Goal: Task Accomplishment & Management: Use online tool/utility

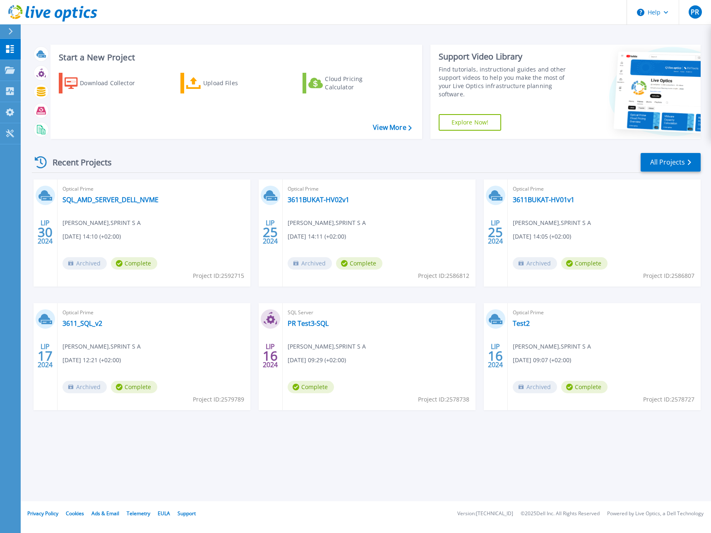
click at [185, 154] on div "Recent Projects All Projects" at bounding box center [366, 162] width 669 height 21
click at [193, 155] on div "Recent Projects All Projects" at bounding box center [366, 162] width 669 height 21
click at [342, 153] on div "Recent Projects All Projects" at bounding box center [366, 162] width 669 height 21
click at [675, 160] on link "All Projects" at bounding box center [670, 162] width 60 height 19
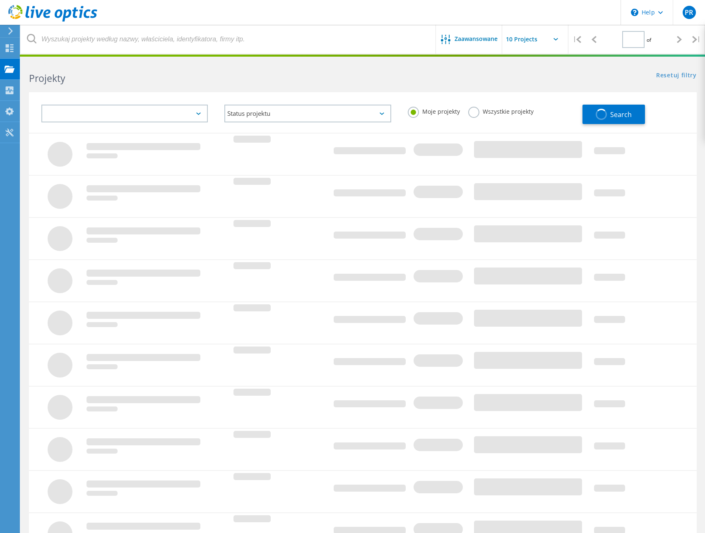
type input "1"
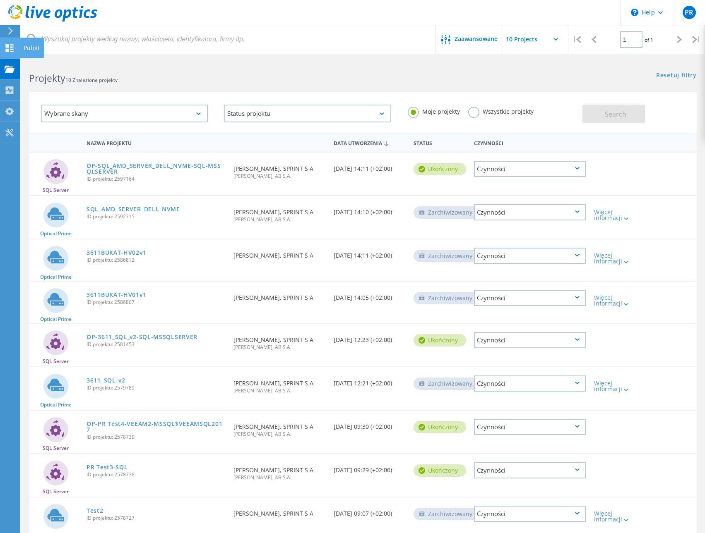
click at [12, 51] on use at bounding box center [10, 48] width 8 height 8
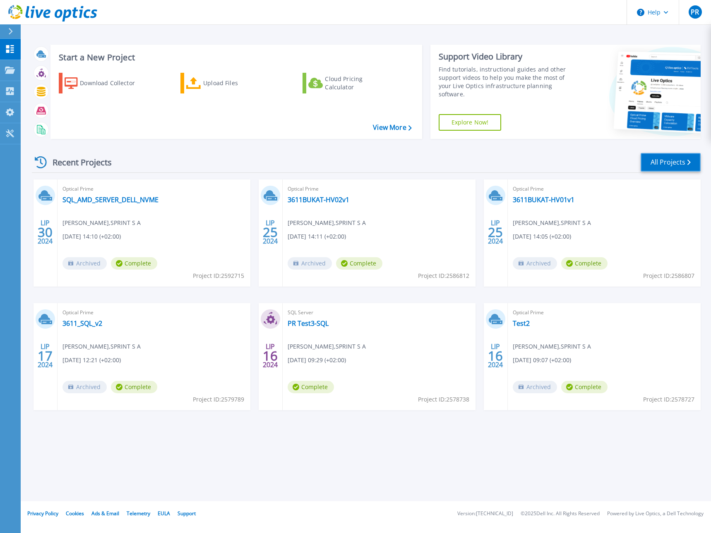
click at [665, 161] on link "All Projects" at bounding box center [670, 162] width 60 height 19
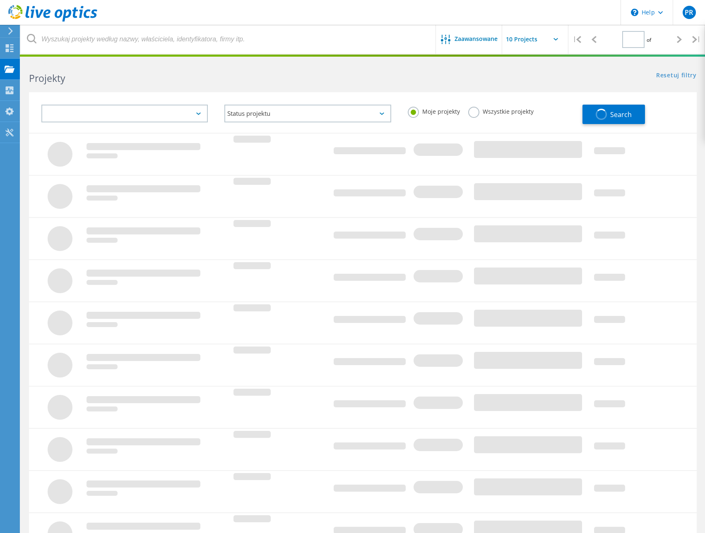
type input "1"
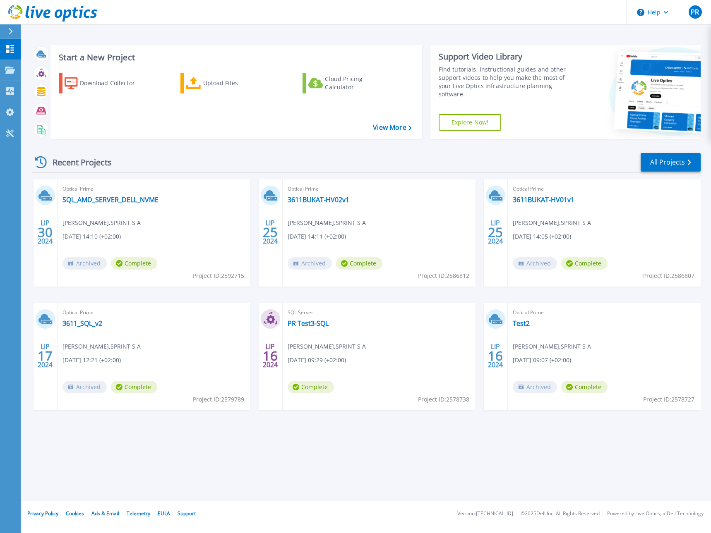
click at [299, 36] on div "Start a New Project Download Collector Upload Files Cloud Pricing Calculator Vi…" at bounding box center [366, 250] width 690 height 501
click at [325, 38] on div "Start a New Project Download Collector Upload Files Cloud Pricing Calculator Vi…" at bounding box center [366, 92] width 669 height 108
click at [369, 444] on div "Start a New Project Download Collector Upload Files Cloud Pricing Calculator Vi…" at bounding box center [366, 250] width 690 height 501
click at [507, 148] on div "Recent Projects All Projects LIP 30 2024 Optical Prime SQL_AMD_SERVER_DELL_NVME…" at bounding box center [366, 290] width 669 height 288
click at [304, 165] on div "Recent Projects All Projects" at bounding box center [366, 162] width 669 height 21
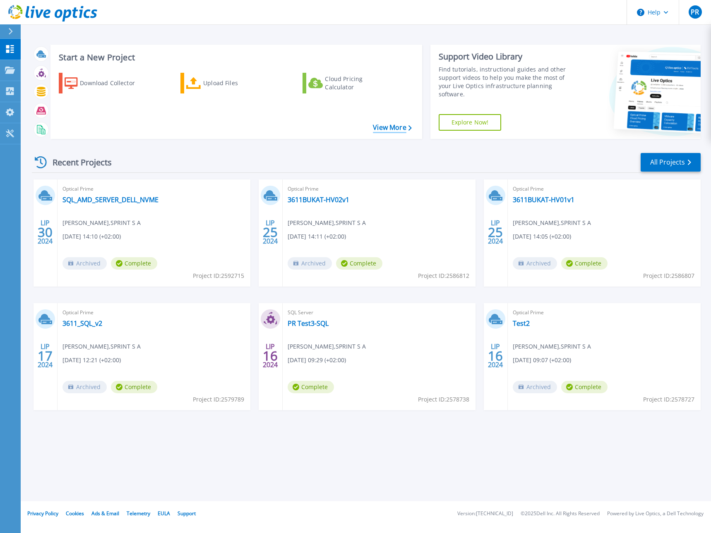
click at [385, 126] on link "View More" at bounding box center [392, 128] width 38 height 8
drag, startPoint x: 391, startPoint y: 456, endPoint x: 394, endPoint y: 452, distance: 5.0
click at [391, 456] on div "Start a New Project Download Collector Upload Files Cloud Pricing Calculator Vi…" at bounding box center [366, 250] width 690 height 501
click at [448, 157] on div "Recent Projects All Projects" at bounding box center [366, 162] width 669 height 21
click at [701, 19] on button "PR" at bounding box center [695, 12] width 32 height 24
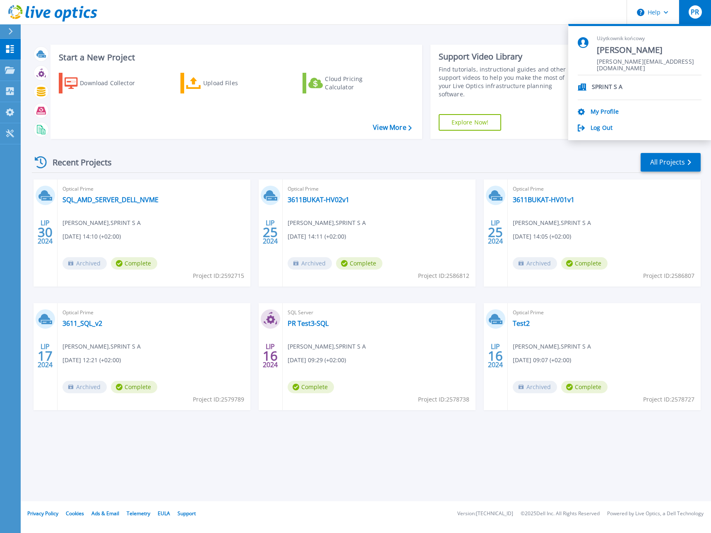
click at [700, 19] on button "PR" at bounding box center [695, 12] width 32 height 24
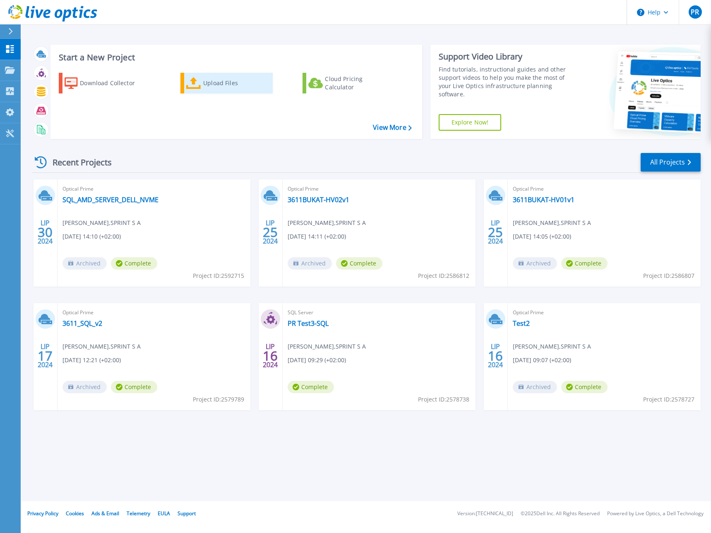
click at [223, 83] on div "Upload Files" at bounding box center [236, 83] width 66 height 17
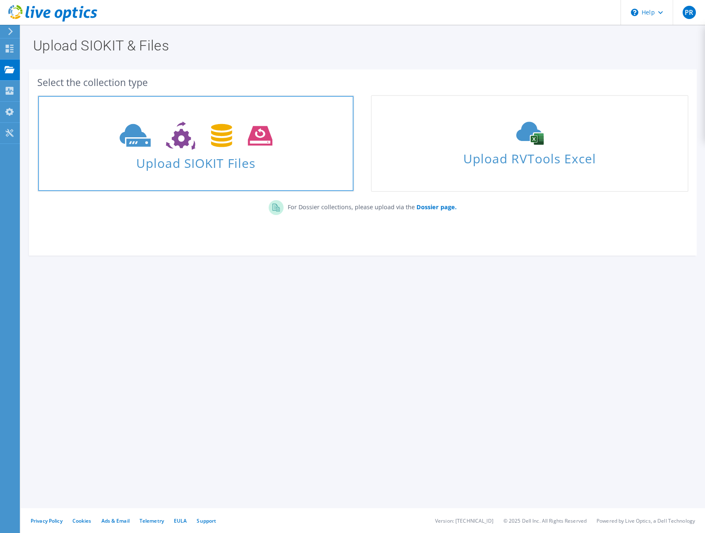
click at [278, 164] on span "Upload SIOKIT Files" at bounding box center [195, 161] width 315 height 18
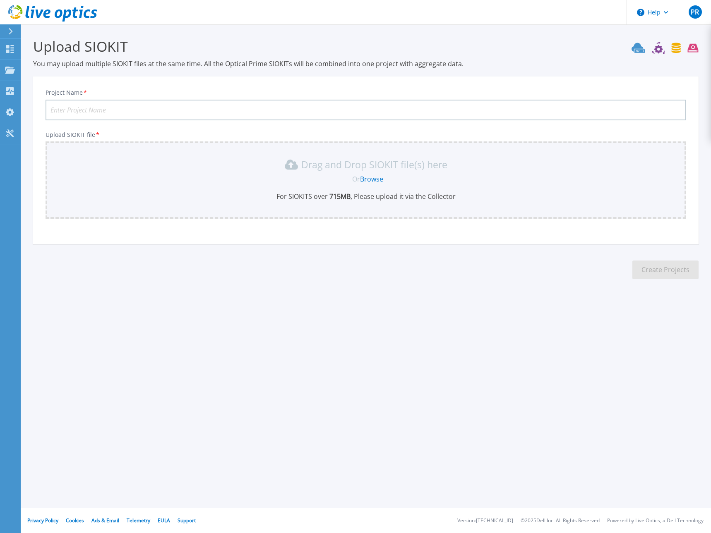
click at [101, 106] on input "Project Name *" at bounding box center [366, 110] width 640 height 21
drag, startPoint x: 88, startPoint y: 111, endPoint x: 63, endPoint y: 111, distance: 24.8
click at [63, 111] on input "Test2" at bounding box center [366, 110] width 640 height 21
type input "Test1"
click at [298, 183] on div "Or Browse" at bounding box center [367, 179] width 627 height 9
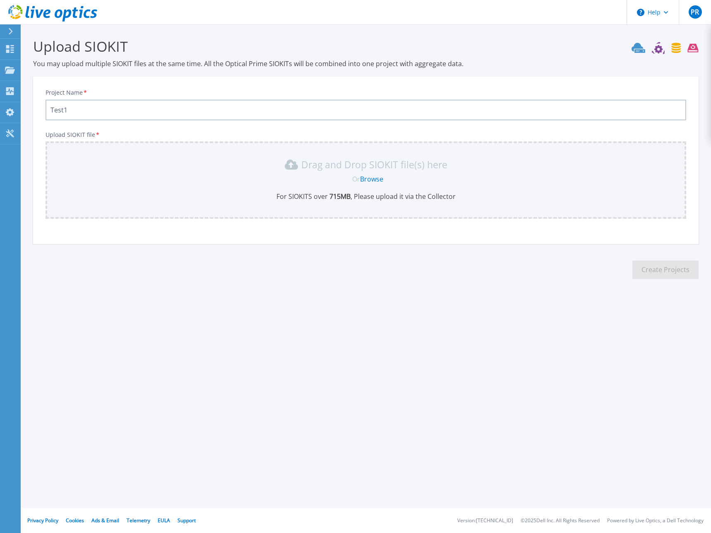
click at [318, 167] on p "Drag and Drop SIOKIT file(s) here" at bounding box center [374, 165] width 146 height 8
click at [376, 177] on link "Browse" at bounding box center [371, 179] width 23 height 9
click at [384, 290] on section "Upload SIOKIT You may upload multiple SIOKIT files at the same time. All the Op…" at bounding box center [366, 160] width 690 height 273
click at [7, 70] on icon at bounding box center [10, 70] width 10 height 7
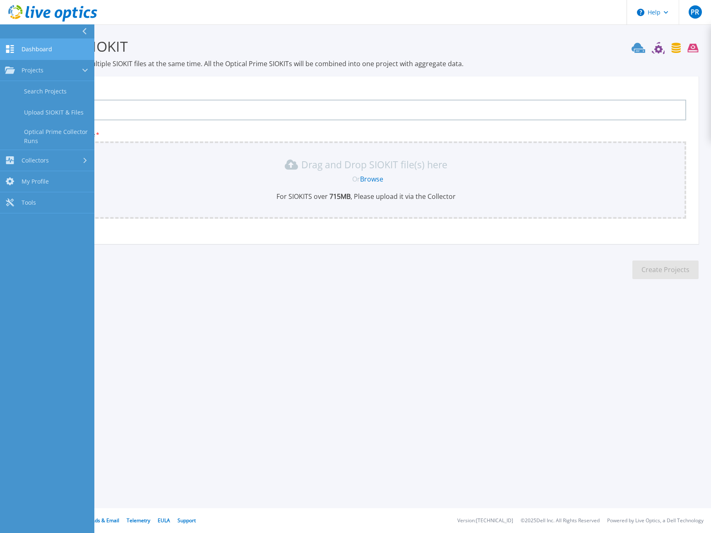
click at [46, 44] on link "Dashboard Dashboard" at bounding box center [47, 49] width 94 height 21
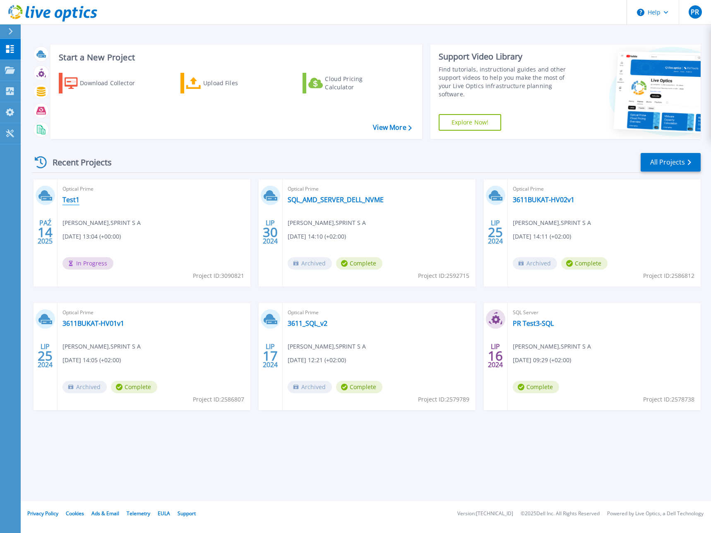
click at [71, 198] on link "Test1" at bounding box center [70, 200] width 17 height 8
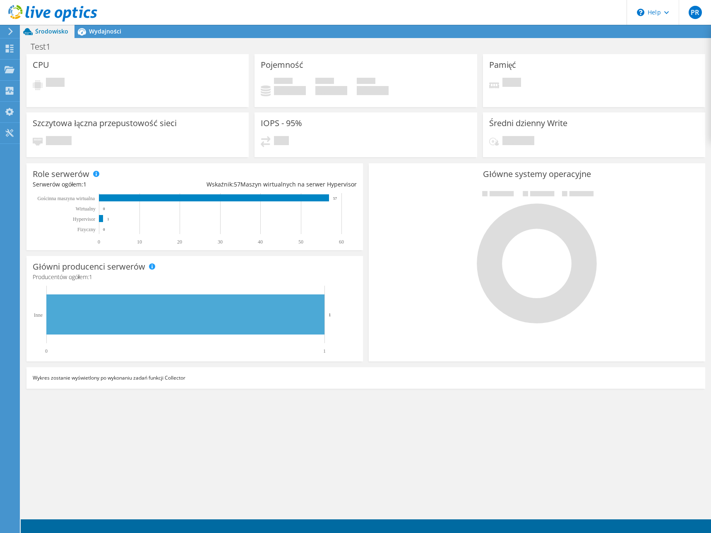
scroll to position [64, 0]
click at [97, 32] on span "Wydajności" at bounding box center [105, 31] width 32 height 8
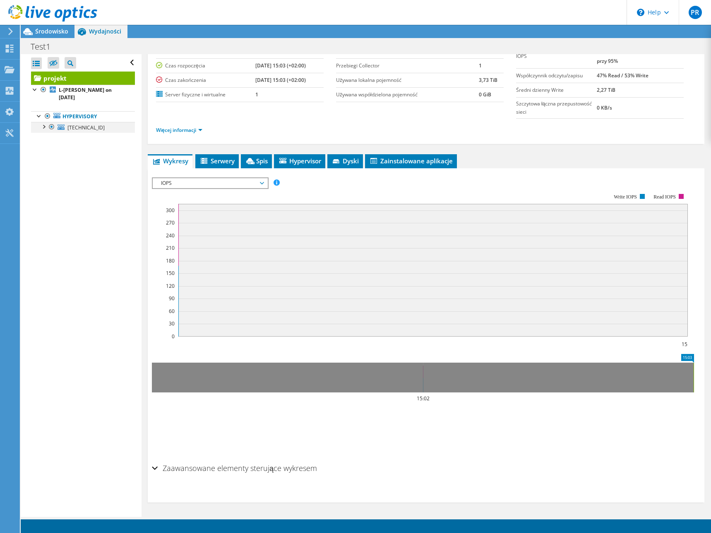
click at [45, 128] on div at bounding box center [43, 126] width 8 height 8
click at [219, 161] on span "Serwery" at bounding box center [216, 161] width 35 height 8
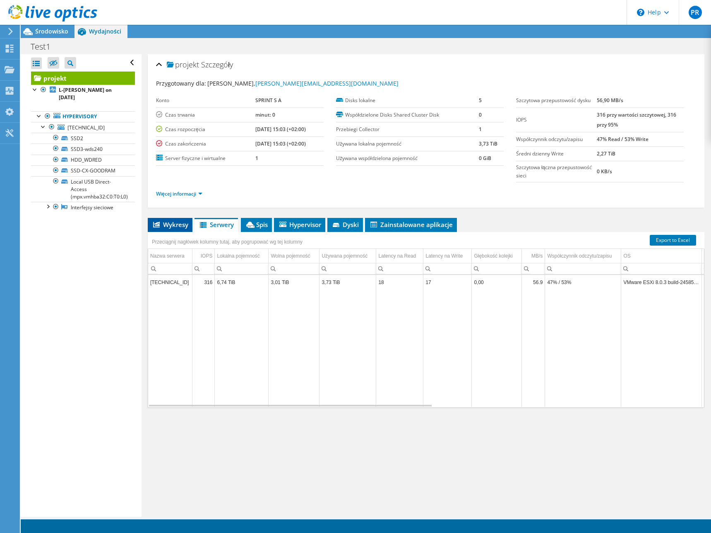
click at [173, 231] on li "Wykresy" at bounding box center [170, 225] width 45 height 14
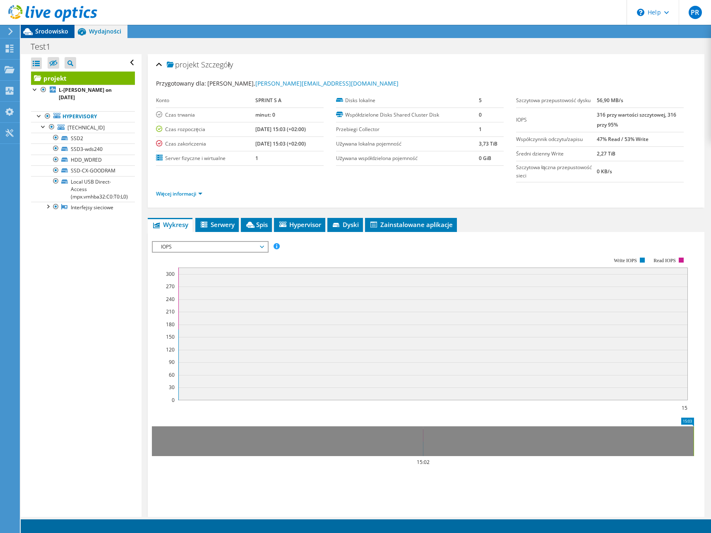
click at [53, 34] on span "Środowisko" at bounding box center [51, 31] width 33 height 8
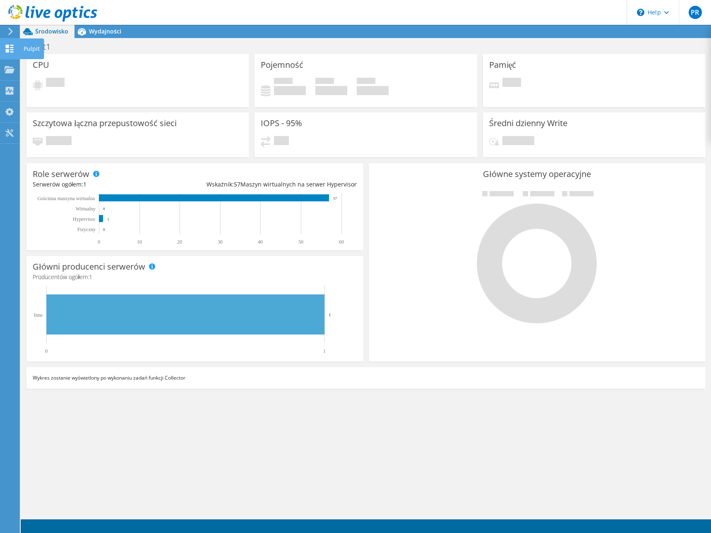
click at [13, 52] on use at bounding box center [10, 49] width 8 height 8
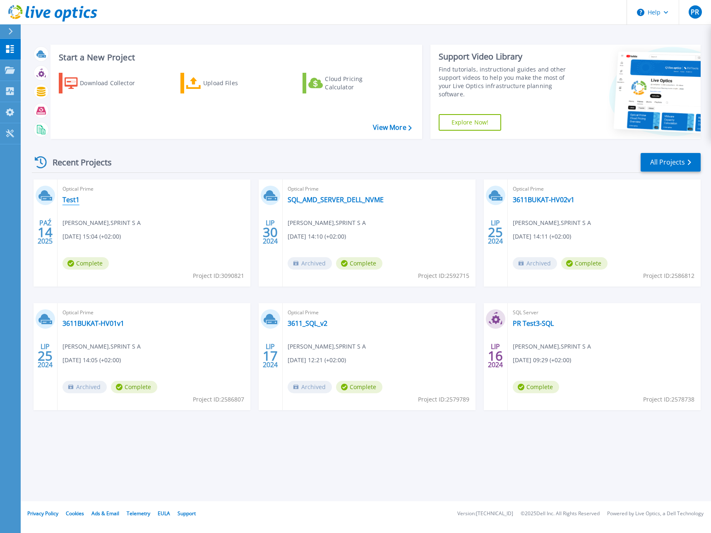
click at [69, 202] on link "Test1" at bounding box center [70, 200] width 17 height 8
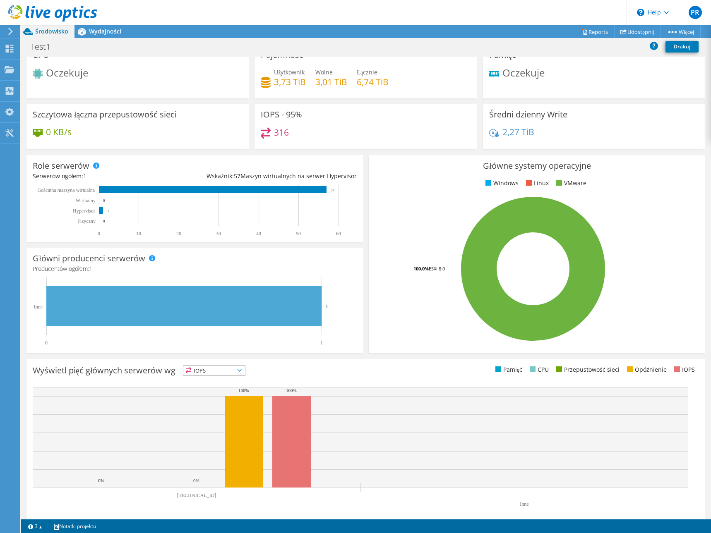
scroll to position [19, 0]
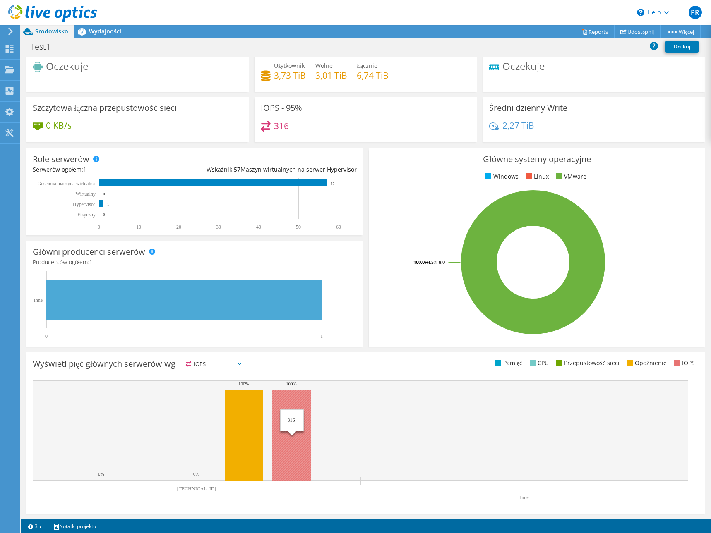
click at [286, 408] on rect at bounding box center [291, 435] width 38 height 91
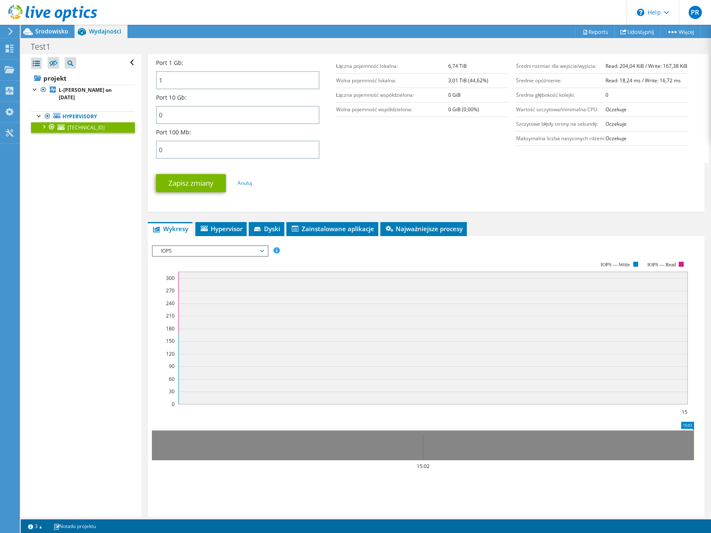
scroll to position [353, 0]
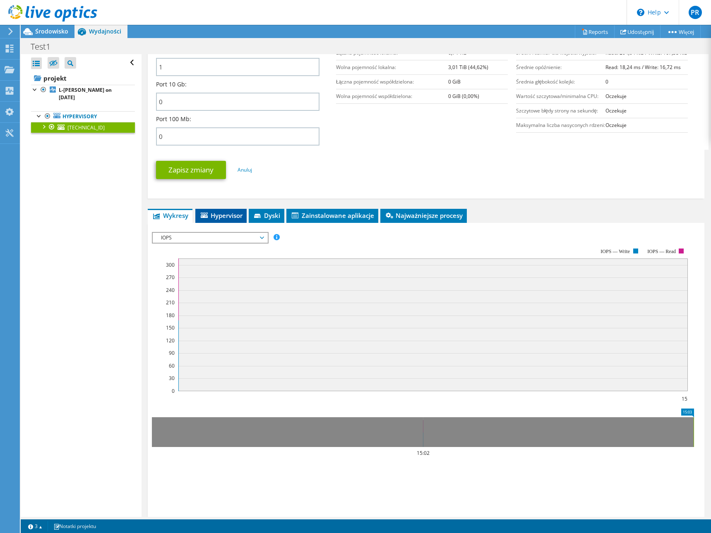
click at [211, 220] on span "Hypervisor" at bounding box center [220, 215] width 43 height 8
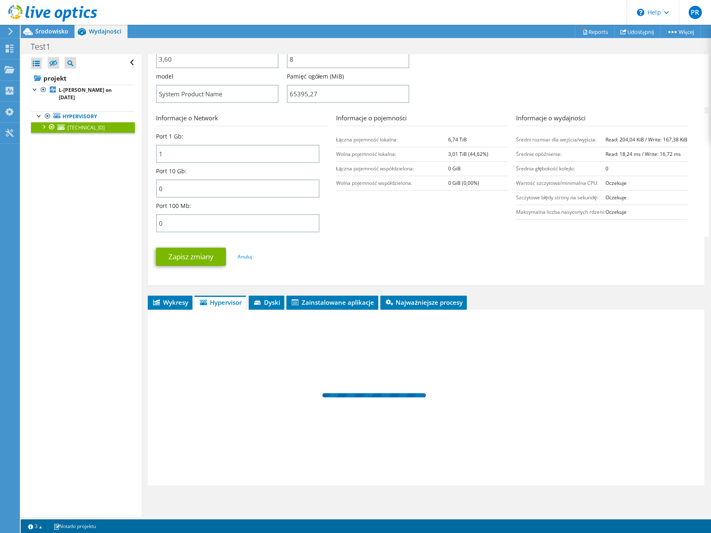
scroll to position [273, 0]
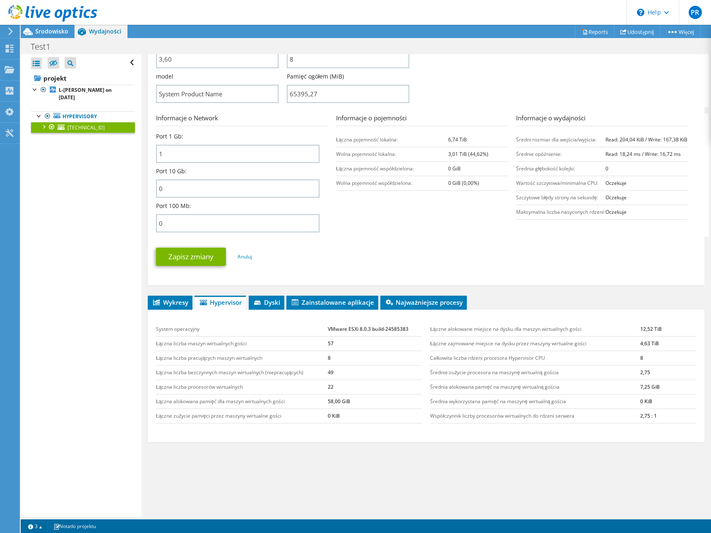
click at [45, 127] on div at bounding box center [43, 126] width 8 height 8
click at [105, 173] on link "SSD-CX-GOODRAM" at bounding box center [83, 170] width 104 height 11
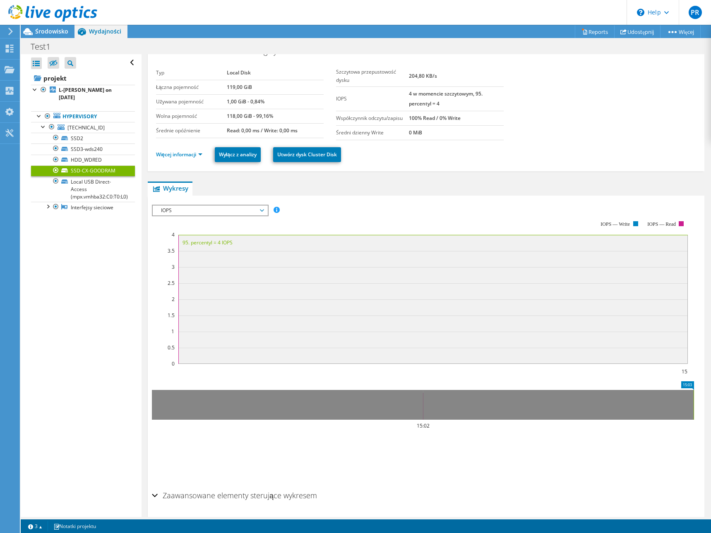
scroll to position [0, 0]
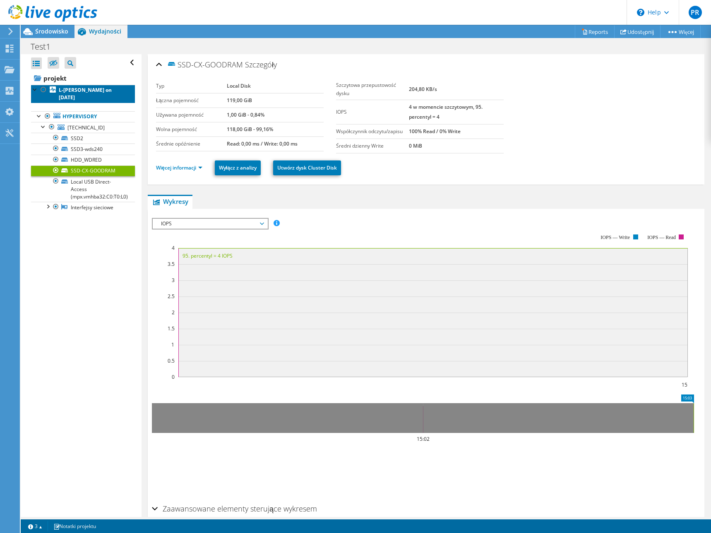
click at [80, 96] on b "L-PRUSZCZYK on 10/14/2025" at bounding box center [85, 93] width 53 height 14
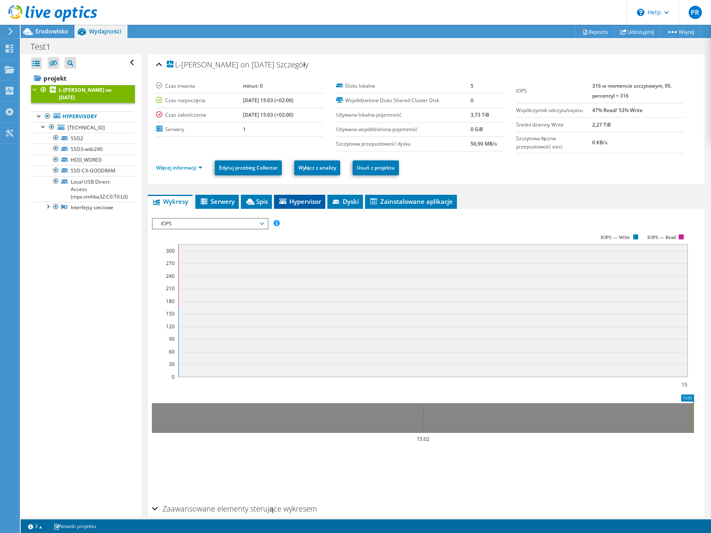
click at [296, 199] on span "Hypervisor" at bounding box center [299, 201] width 43 height 8
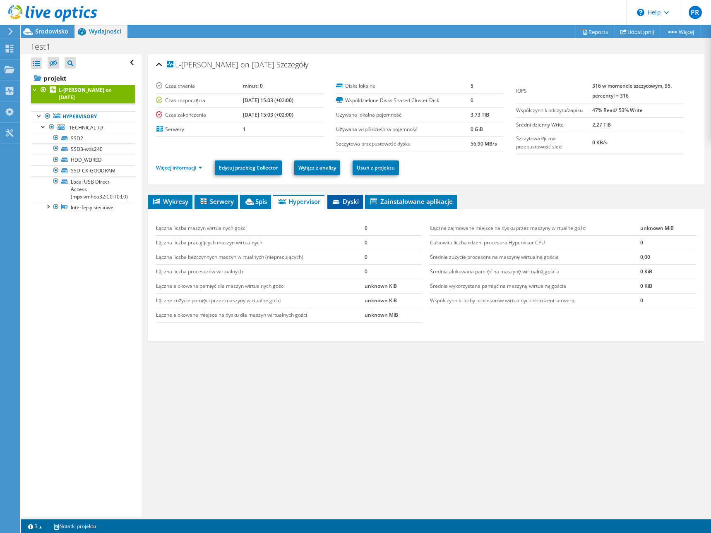
click at [348, 204] on span "Dyski" at bounding box center [344, 201] width 27 height 8
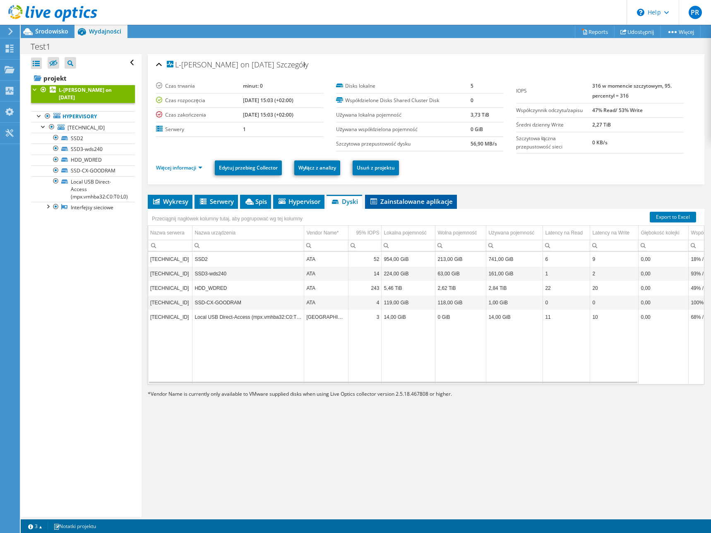
click at [387, 204] on span "Zainstalowane aplikacje" at bounding box center [411, 201] width 84 height 8
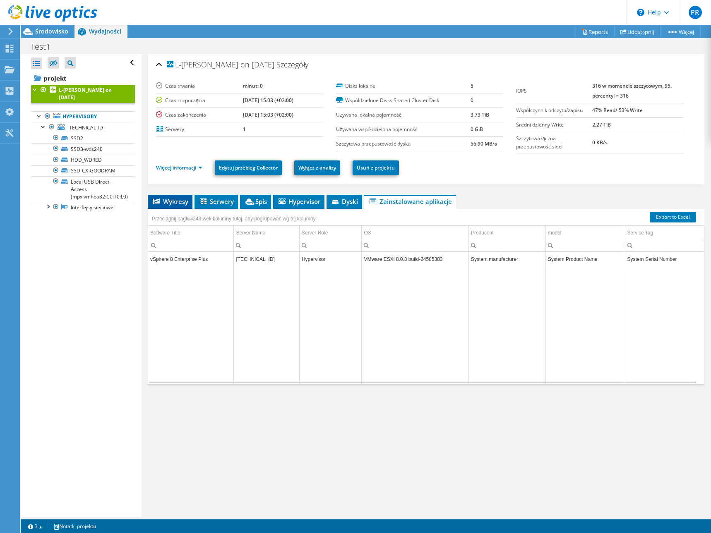
click at [172, 204] on span "Wykresy" at bounding box center [170, 201] width 36 height 8
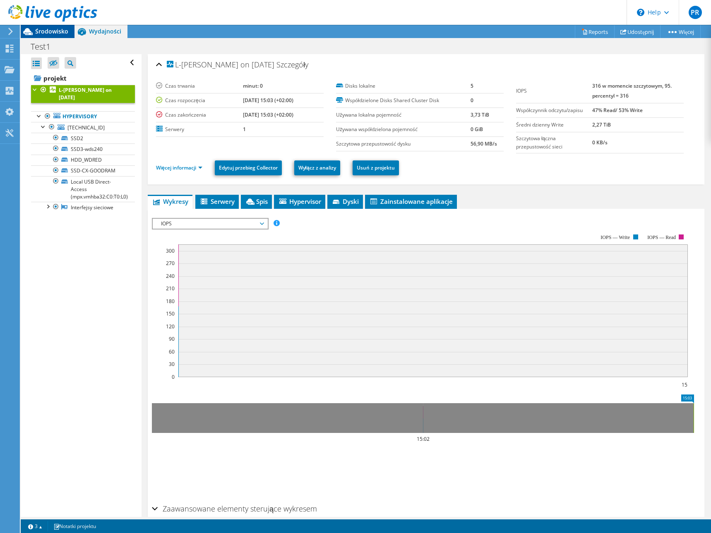
click at [55, 33] on span "Środowisko" at bounding box center [51, 31] width 33 height 8
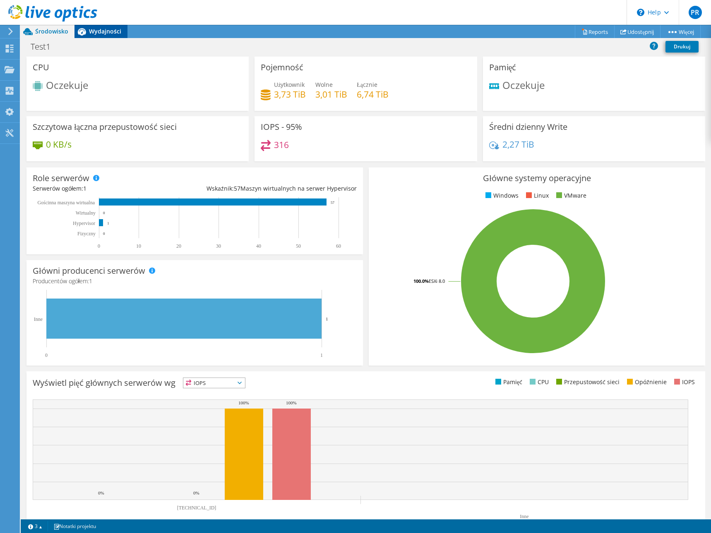
click at [103, 33] on span "Wydajności" at bounding box center [105, 31] width 32 height 8
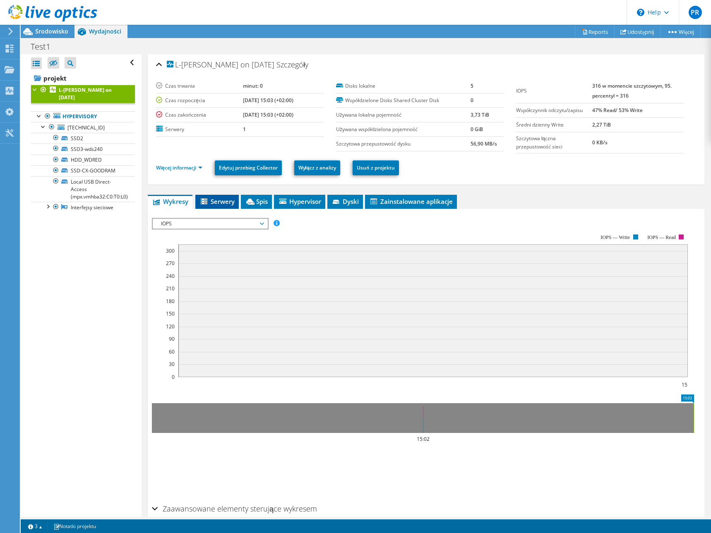
click at [221, 205] on span "Serwery" at bounding box center [216, 201] width 35 height 8
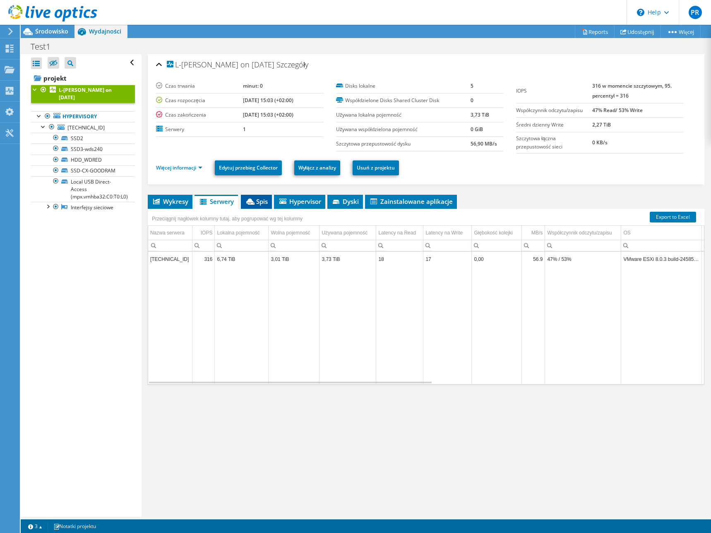
click at [257, 203] on span "Spis" at bounding box center [256, 201] width 23 height 8
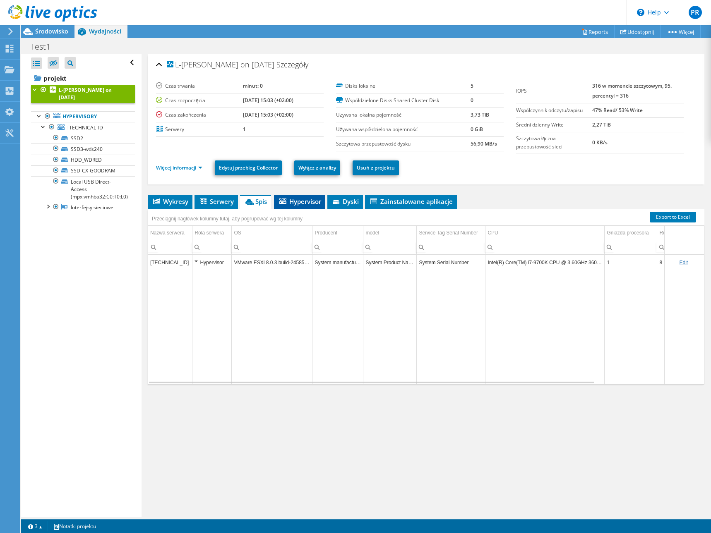
click at [307, 204] on span "Hypervisor" at bounding box center [299, 201] width 43 height 8
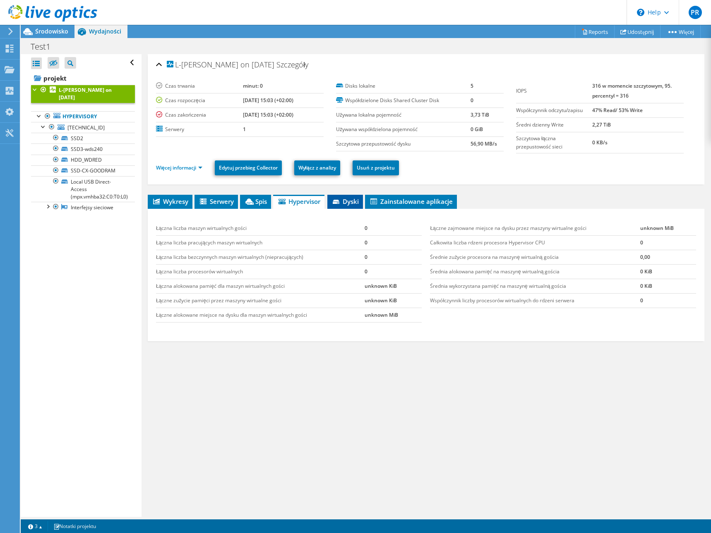
click at [347, 206] on li "Dyski" at bounding box center [345, 202] width 36 height 14
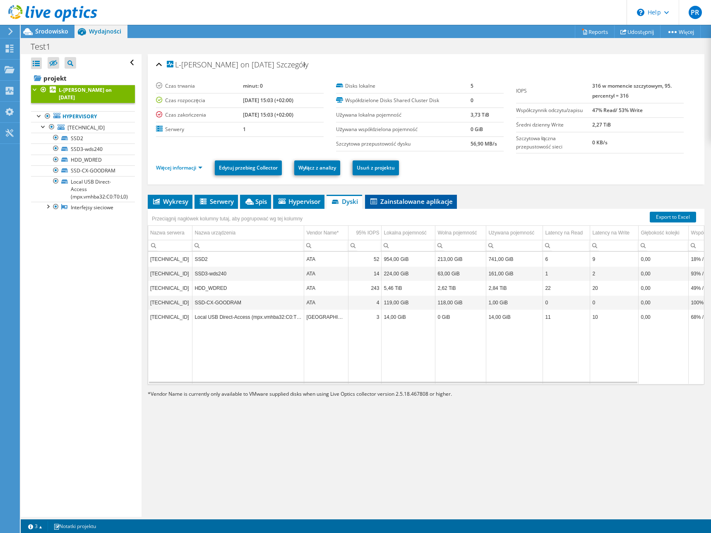
click at [405, 201] on span "Zainstalowane aplikacje" at bounding box center [411, 201] width 84 height 8
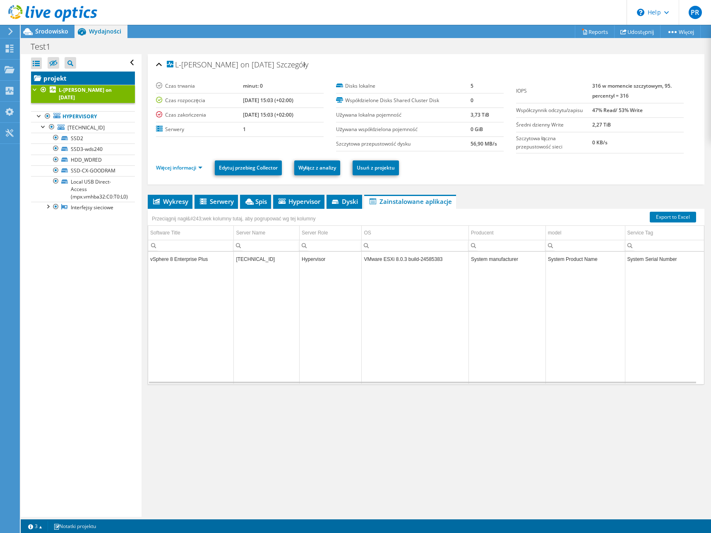
click at [51, 80] on link "projekt" at bounding box center [83, 78] width 104 height 13
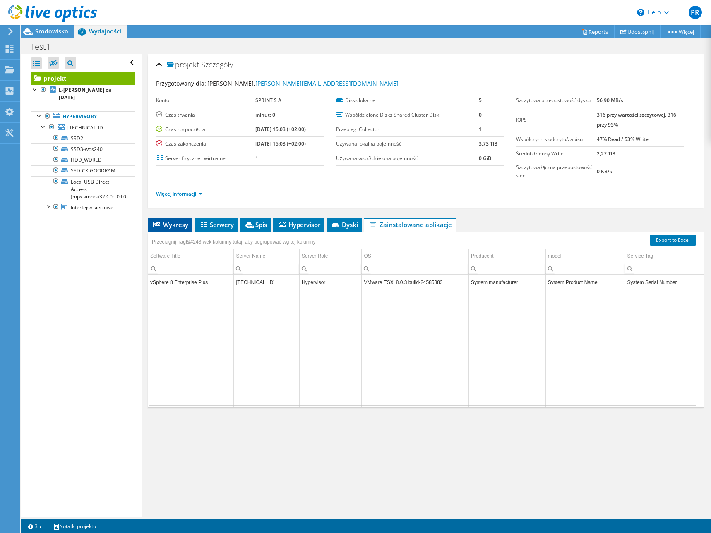
click at [177, 220] on li "Wykresy" at bounding box center [170, 225] width 45 height 14
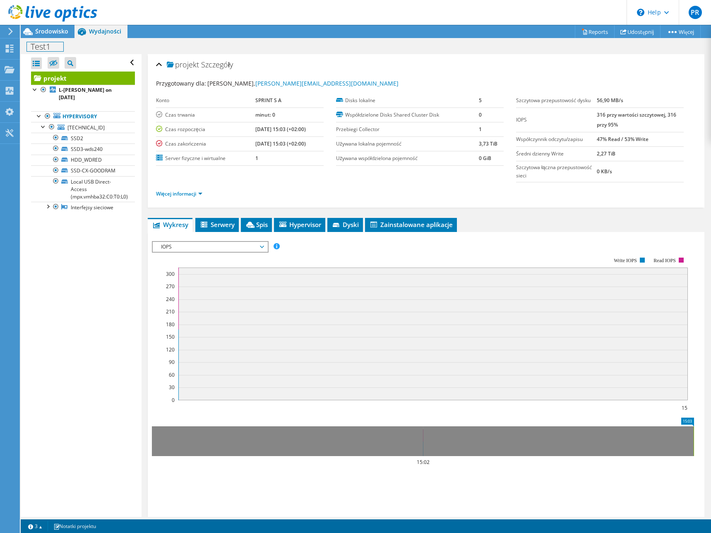
click at [42, 42] on h1 "Test1" at bounding box center [45, 46] width 36 height 9
click at [47, 31] on span "Środowisko" at bounding box center [51, 31] width 33 height 8
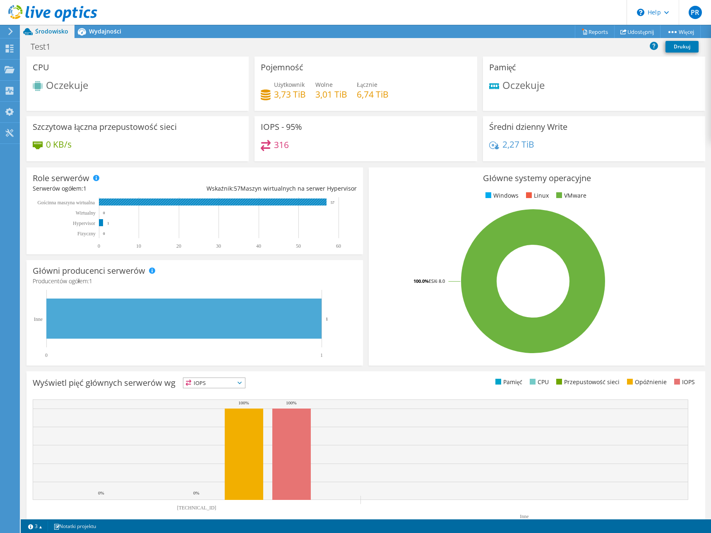
click at [240, 201] on rect at bounding box center [213, 202] width 228 height 7
click at [332, 202] on text "57" at bounding box center [333, 203] width 4 height 4
click at [214, 390] on div "Wyświetl pięć głównych serwerów wg IOPS IOPS" at bounding box center [199, 385] width 333 height 14
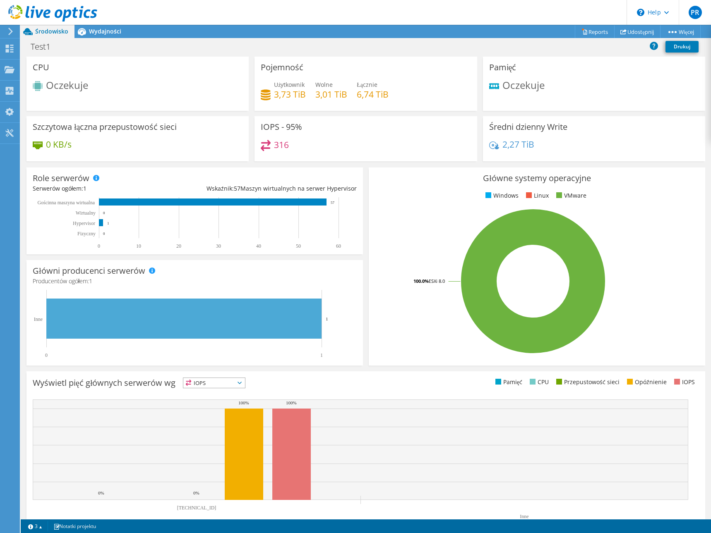
click at [215, 385] on span "IOPS" at bounding box center [214, 383] width 62 height 10
click at [375, 345] on rect at bounding box center [533, 281] width 317 height 145
click at [590, 35] on link "Reports" at bounding box center [595, 31] width 40 height 13
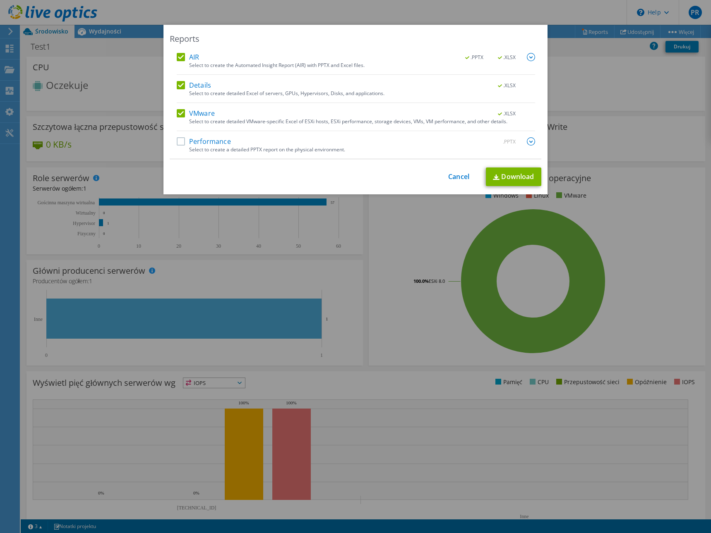
click at [205, 141] on label "Performance" at bounding box center [204, 141] width 54 height 8
click at [0, 0] on input "Performance" at bounding box center [0, 0] width 0 height 0
click at [506, 178] on link "Download" at bounding box center [513, 177] width 55 height 19
click at [454, 178] on link "Cancel" at bounding box center [458, 177] width 21 height 8
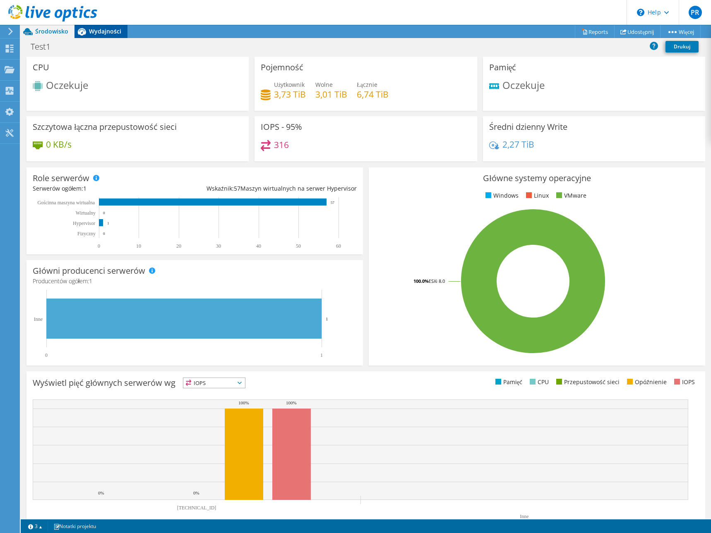
click at [102, 29] on span "Wydajności" at bounding box center [105, 31] width 32 height 8
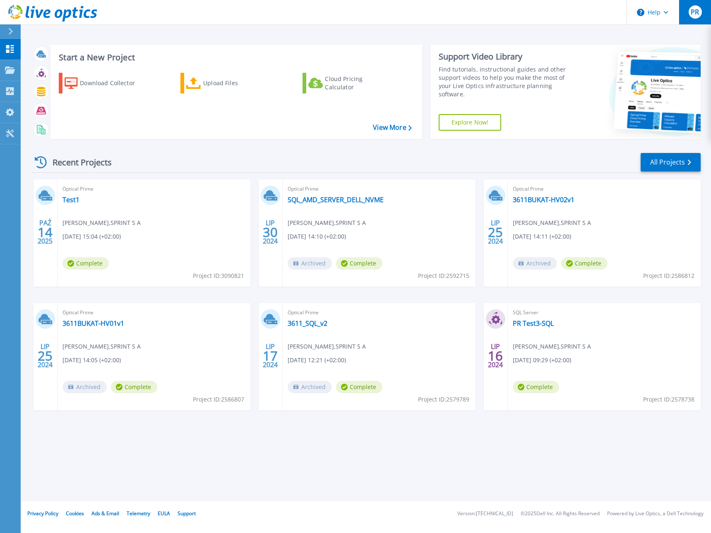
click at [695, 17] on div "PR" at bounding box center [694, 11] width 13 height 13
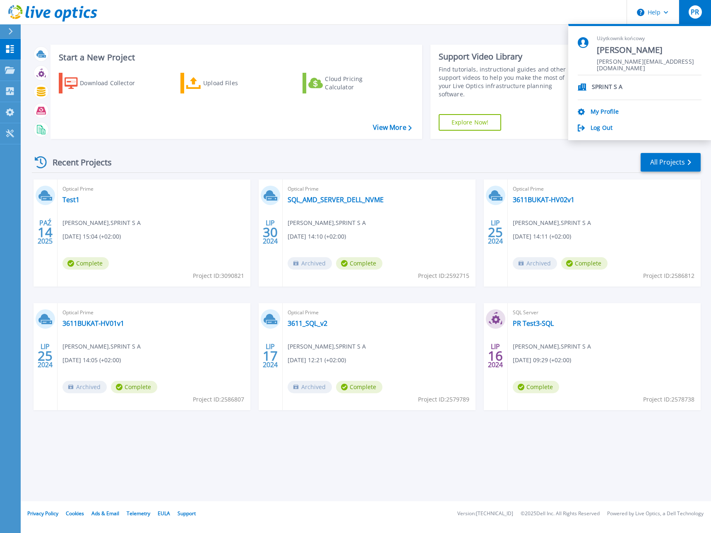
click at [693, 13] on span "PR" at bounding box center [695, 12] width 8 height 7
